Goal: Task Accomplishment & Management: Complete application form

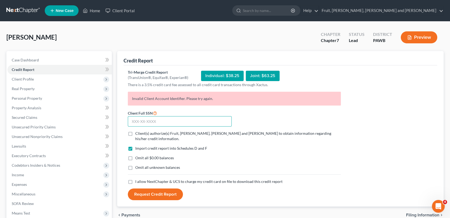
click at [157, 123] on input "text" at bounding box center [180, 121] width 104 height 11
type input "205-60-5705"
click at [135, 133] on label "Client(s) authorize(s) Fruit, [PERSON_NAME], [PERSON_NAME] and [PERSON_NAME] to…" at bounding box center [237, 136] width 205 height 11
click at [137, 133] on input "Client(s) authorize(s) Fruit, [PERSON_NAME], [PERSON_NAME] and [PERSON_NAME] to…" at bounding box center [138, 132] width 3 height 3
checkbox input "true"
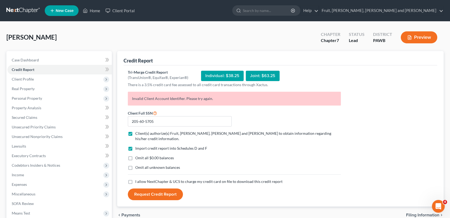
click at [135, 179] on label "I allow NextChapter & UCS to charge my credit card on file to download this cre…" at bounding box center [208, 181] width 147 height 5
click at [137, 179] on input "I allow NextChapter & UCS to charge my credit card on file to download this cre…" at bounding box center [138, 180] width 3 height 3
checkbox input "true"
click at [160, 191] on button "Request Credit Report" at bounding box center [155, 195] width 55 height 12
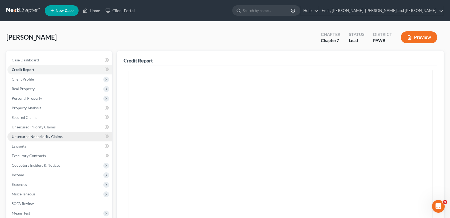
click at [21, 138] on span "Unsecured Nonpriority Claims" at bounding box center [37, 136] width 51 height 5
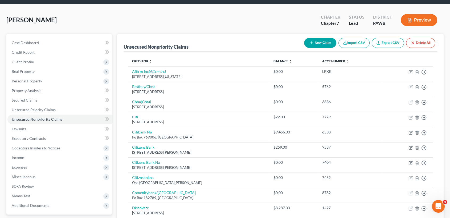
scroll to position [4, 0]
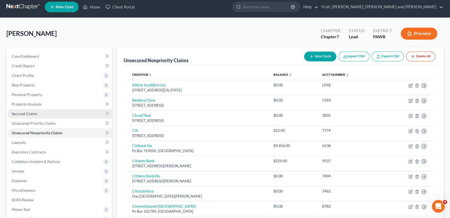
click at [24, 114] on span "Secured Claims" at bounding box center [25, 114] width 26 height 5
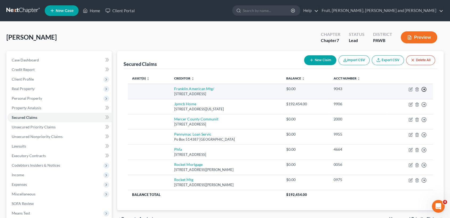
click at [423, 89] on icon "button" at bounding box center [423, 89] width 5 height 5
click at [399, 102] on link "Move to F" at bounding box center [399, 102] width 44 height 9
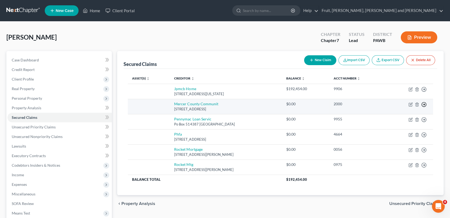
click at [424, 104] on polyline "button" at bounding box center [424, 105] width 1 height 2
click at [360, 106] on div "2000" at bounding box center [357, 103] width 48 height 5
click at [425, 105] on line "button" at bounding box center [424, 105] width 2 height 0
click at [391, 116] on link "Move to F" at bounding box center [399, 117] width 44 height 9
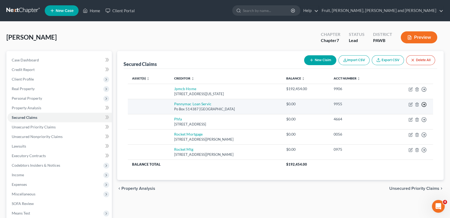
click at [422, 103] on icon "button" at bounding box center [423, 104] width 5 height 5
click at [395, 116] on link "Move to F" at bounding box center [399, 117] width 44 height 9
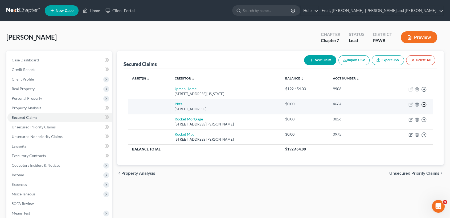
click at [424, 105] on polyline "button" at bounding box center [424, 105] width 1 height 2
click at [393, 116] on link "Move to F" at bounding box center [399, 117] width 44 height 9
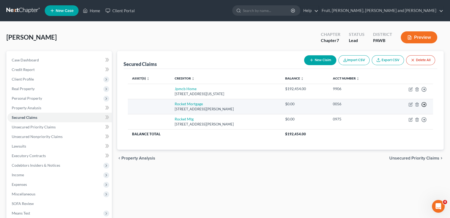
click at [423, 105] on icon "button" at bounding box center [423, 104] width 5 height 5
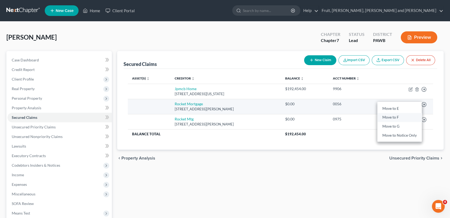
click at [394, 118] on link "Move to F" at bounding box center [399, 117] width 44 height 9
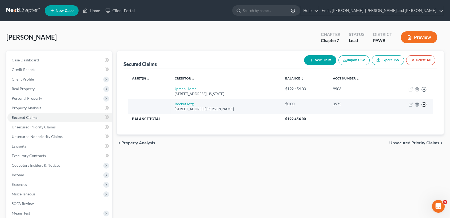
click at [424, 102] on icon "button" at bounding box center [423, 104] width 5 height 5
click at [394, 118] on link "Move to F" at bounding box center [399, 117] width 44 height 9
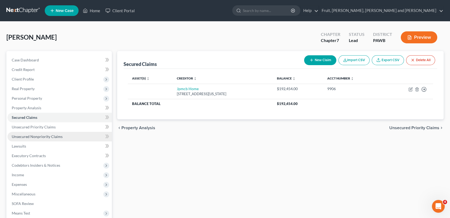
click at [25, 136] on span "Unsecured Nonpriority Claims" at bounding box center [37, 136] width 51 height 5
